Goal: Find specific page/section: Find specific page/section

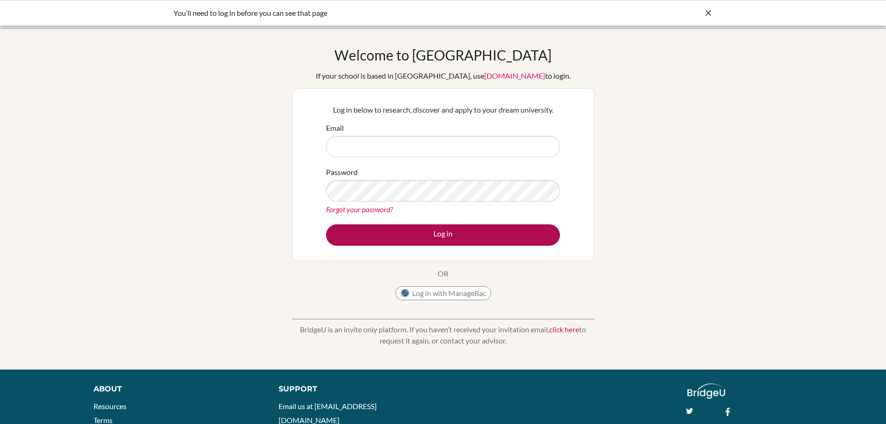
type input "[EMAIL_ADDRESS][DOMAIN_NAME]"
click at [444, 234] on button "Log in" at bounding box center [443, 234] width 234 height 21
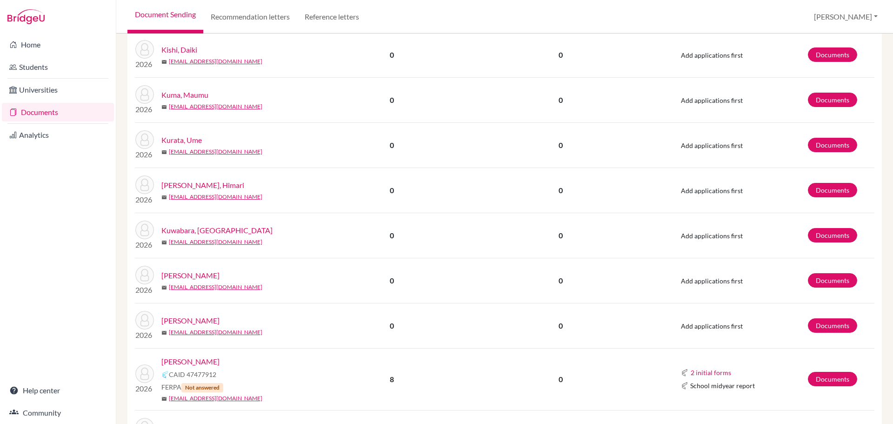
scroll to position [697, 0]
